Goal: Task Accomplishment & Management: Use online tool/utility

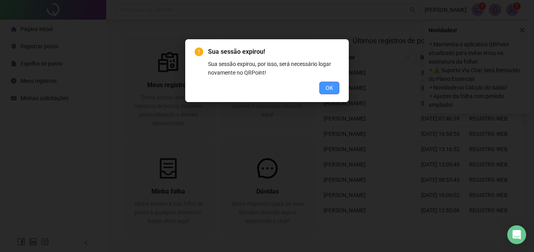
click at [329, 89] on span "OK" at bounding box center [329, 88] width 7 height 9
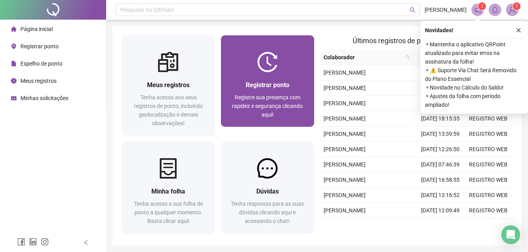
click at [261, 87] on span "Registrar ponto" at bounding box center [268, 84] width 44 height 7
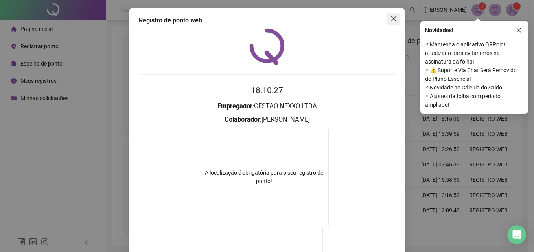
click at [391, 17] on icon "close" at bounding box center [394, 19] width 6 height 6
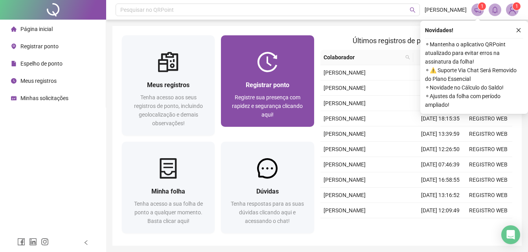
click at [298, 87] on div "Registrar ponto" at bounding box center [267, 85] width 74 height 10
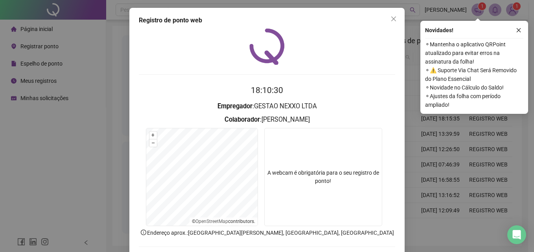
scroll to position [37, 0]
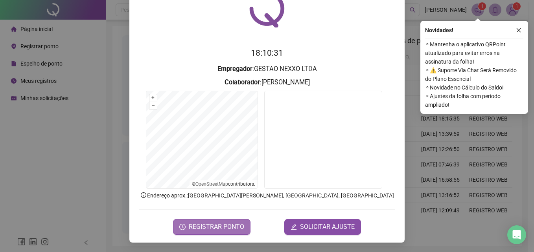
click at [228, 229] on span "REGISTRAR PONTO" at bounding box center [216, 227] width 55 height 9
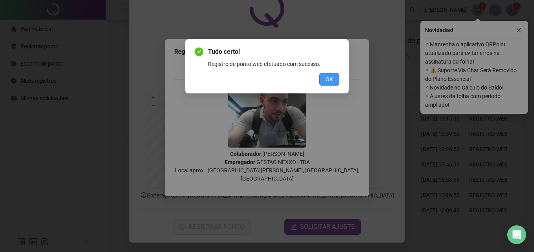
click at [337, 81] on button "OK" at bounding box center [329, 79] width 20 height 13
